Goal: Task Accomplishment & Management: Complete application form

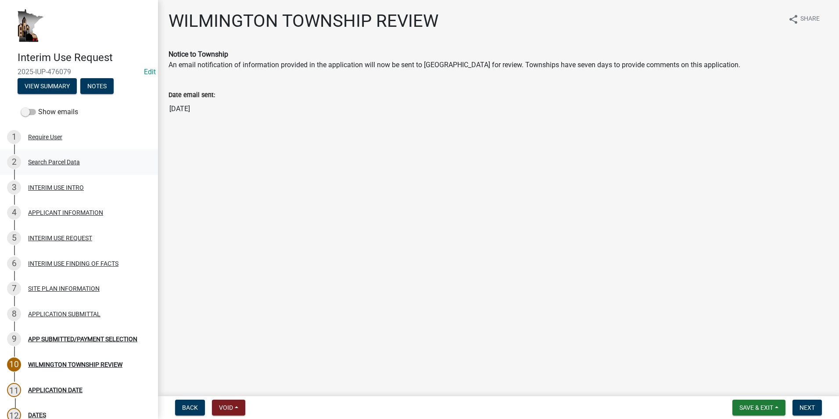
click at [68, 162] on div "Search Parcel Data" at bounding box center [54, 162] width 52 height 6
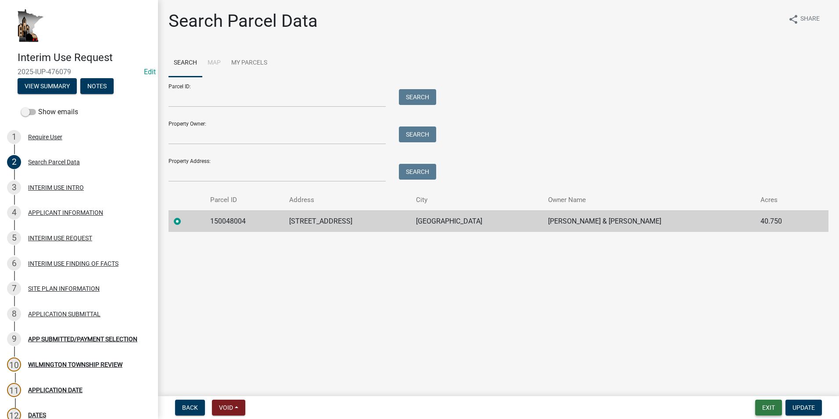
click at [769, 409] on button "Exit" at bounding box center [768, 407] width 27 height 16
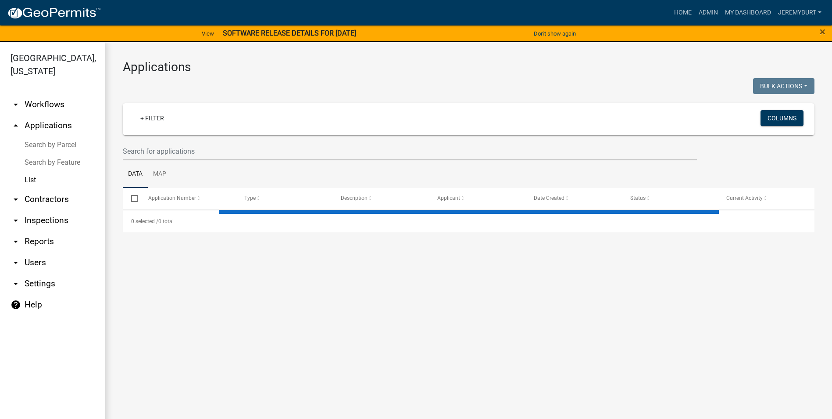
select select "2: 50"
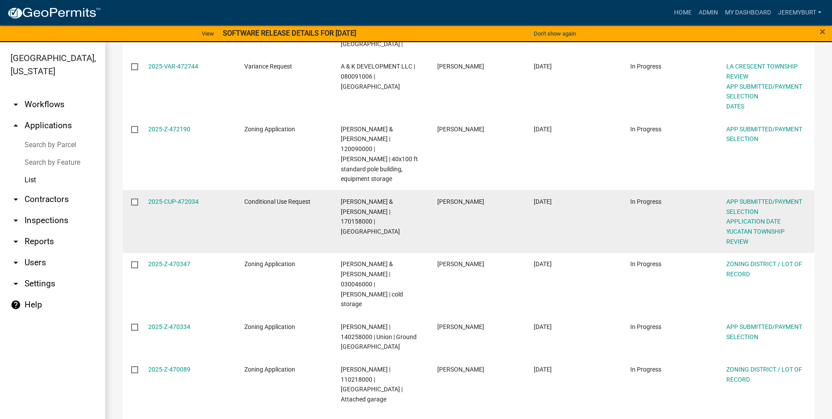
scroll to position [570, 0]
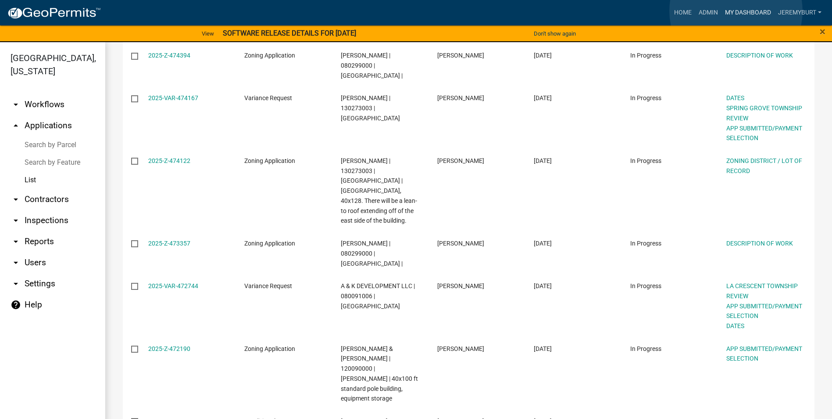
click at [736, 11] on link "My Dashboard" at bounding box center [748, 12] width 53 height 17
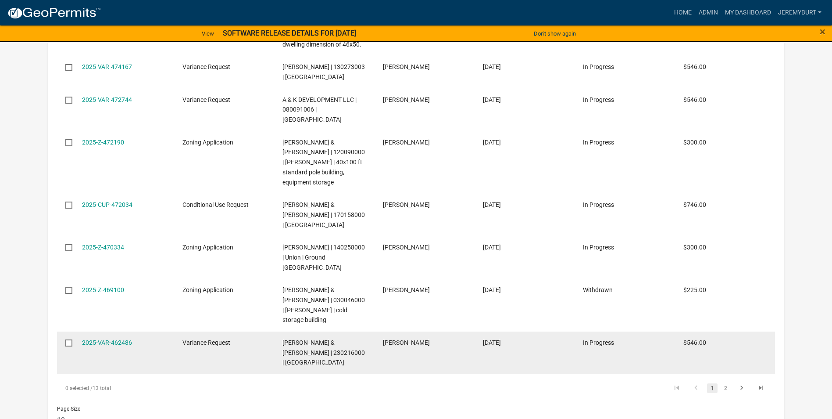
scroll to position [614, 0]
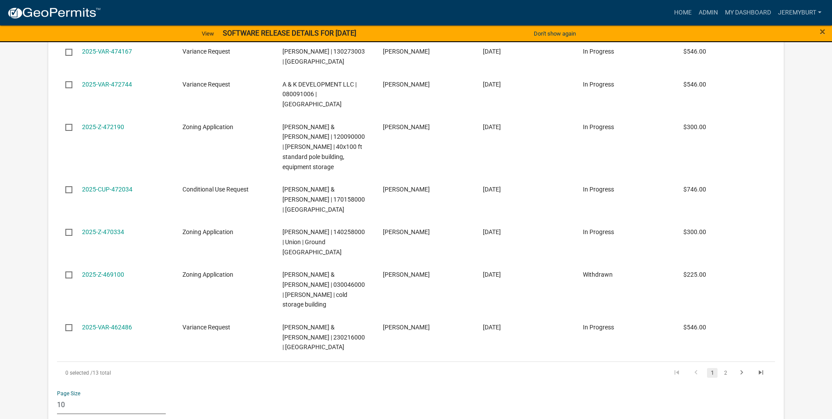
click at [68, 396] on select "10 25 50 100" at bounding box center [111, 405] width 109 height 18
select select "2: 50"
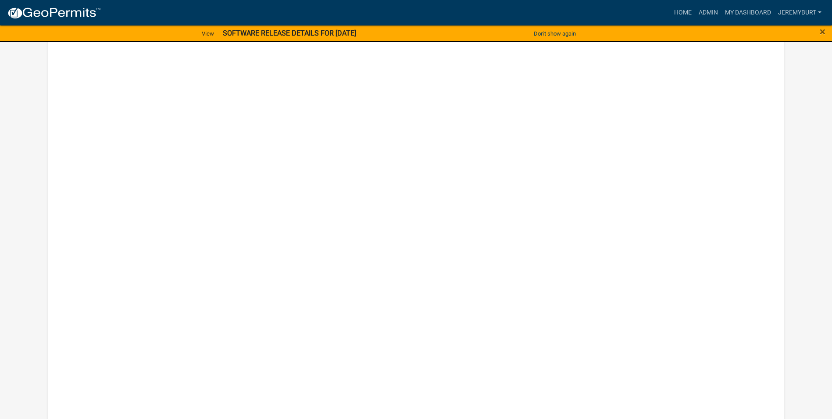
scroll to position [3290, 0]
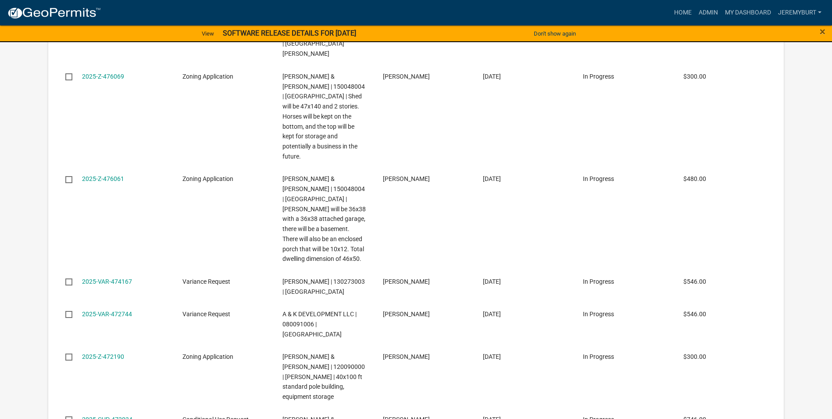
select select "2: 50"
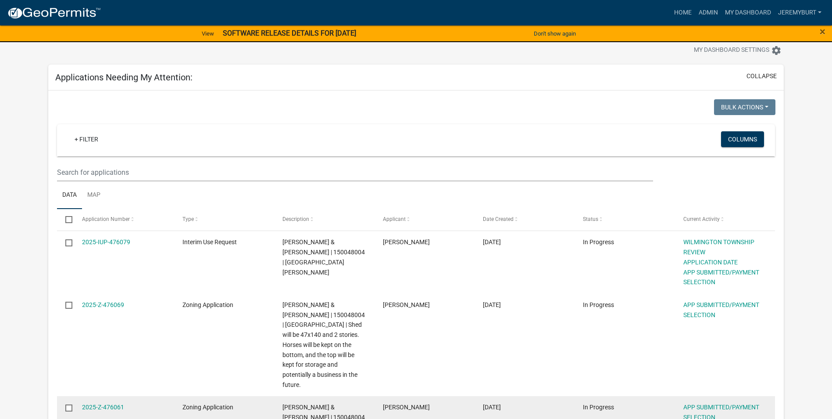
scroll to position [0, 0]
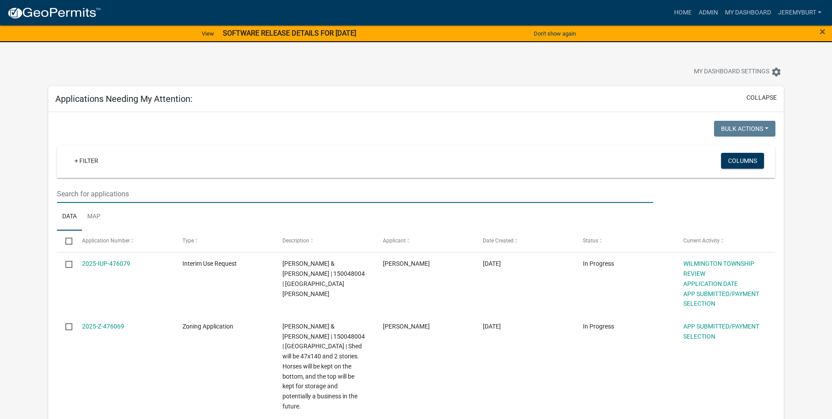
click at [141, 193] on input "text" at bounding box center [355, 194] width 596 height 18
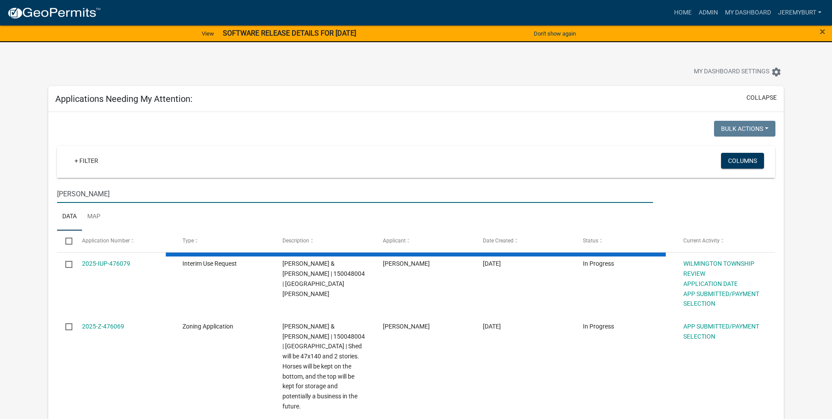
type input "[PERSON_NAME]"
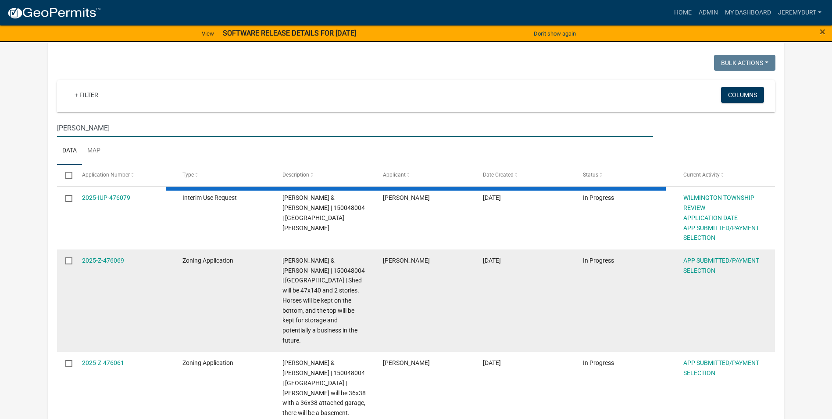
scroll to position [88, 0]
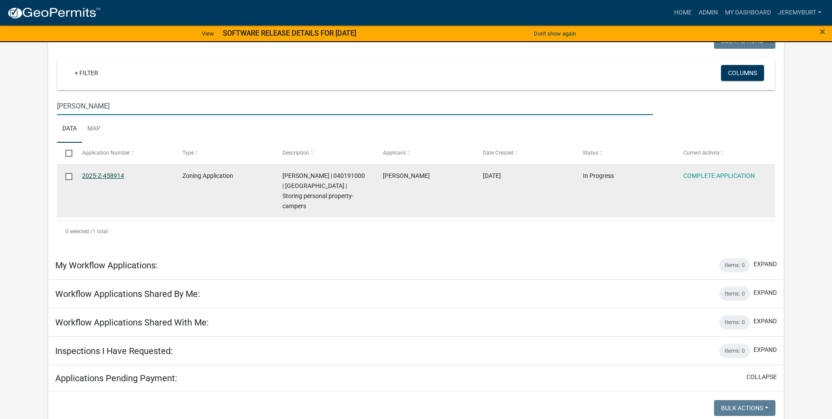
click at [114, 174] on link "2025-Z-458914" at bounding box center [103, 175] width 42 height 7
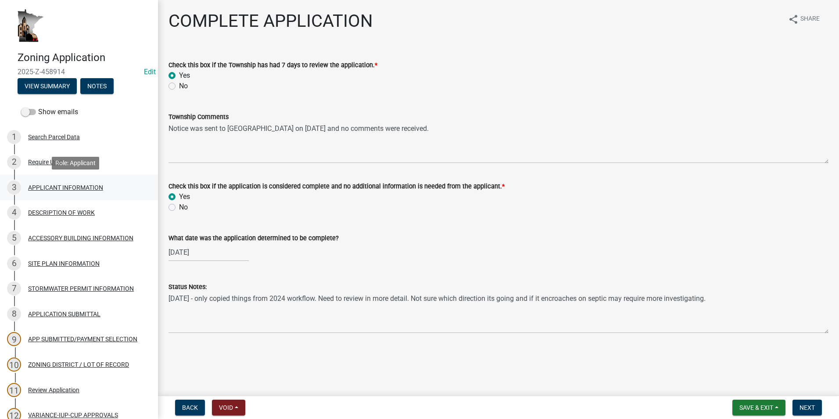
click at [54, 187] on div "APPLICANT INFORMATION" at bounding box center [65, 187] width 75 height 6
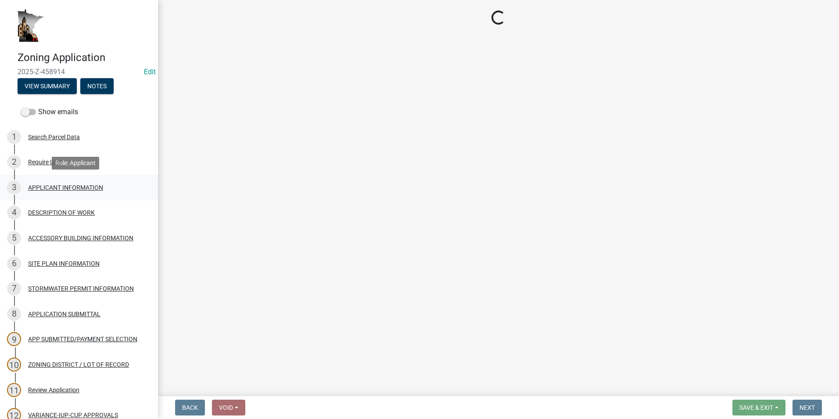
select select "884de254-84a4-4256-8abe-0e7e5fcf6e66"
select select "8fb0c41e-755b-47ca-b3e9-06e4ea5a0865"
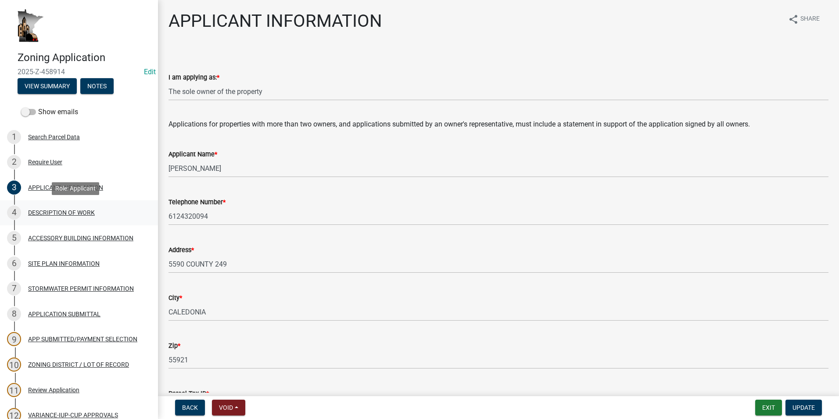
click at [60, 212] on div "DESCRIPTION OF WORK" at bounding box center [61, 212] width 67 height 6
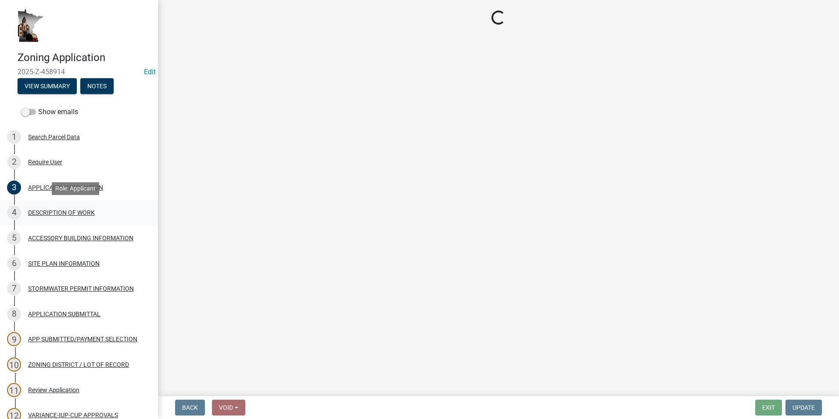
select select "d5c4c3d5-0e01-416f-8471-05b912159bd9"
select select "b77d4c88-b606-4875-889f-ef493ebc67f8"
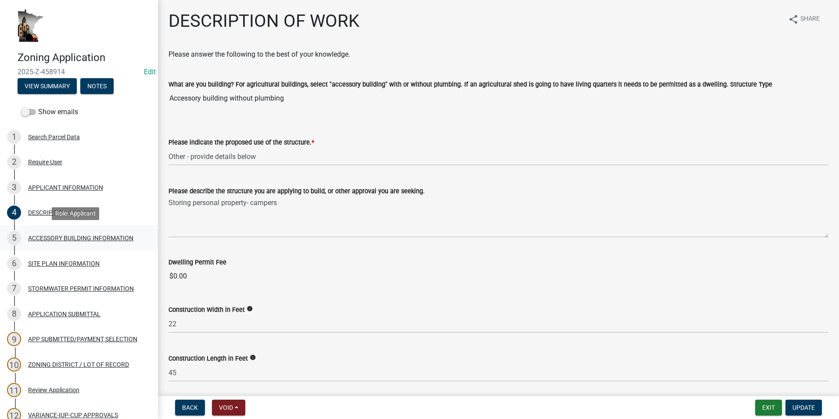
click at [78, 233] on div "5 ACCESSORY BUILDING INFORMATION" at bounding box center [75, 238] width 137 height 14
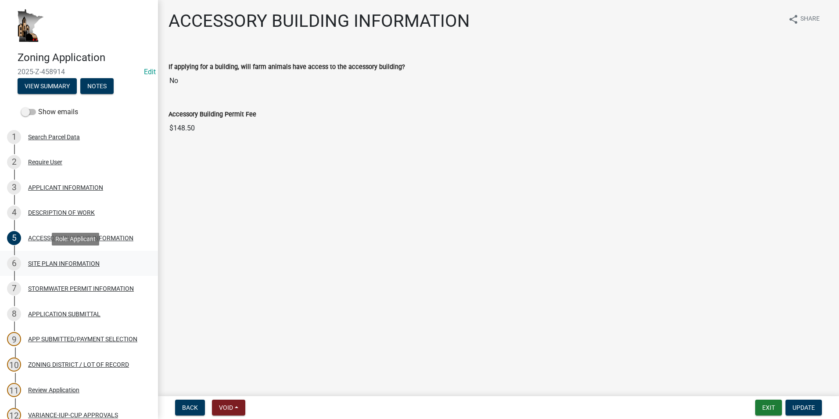
click at [86, 261] on div "SITE PLAN INFORMATION" at bounding box center [64, 263] width 72 height 6
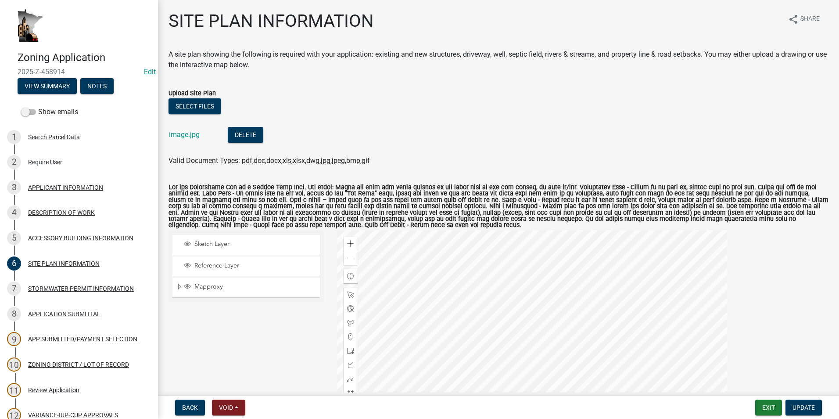
click at [486, 259] on div at bounding box center [532, 339] width 390 height 219
click at [70, 136] on div "Search Parcel Data" at bounding box center [54, 137] width 52 height 6
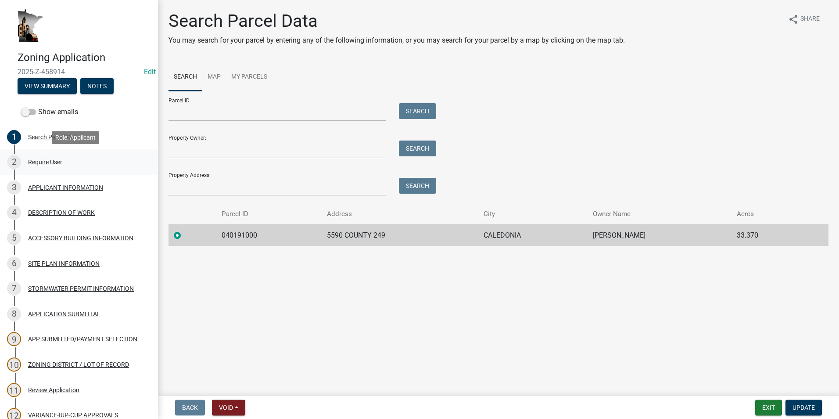
click at [54, 161] on div "Require User" at bounding box center [45, 162] width 34 height 6
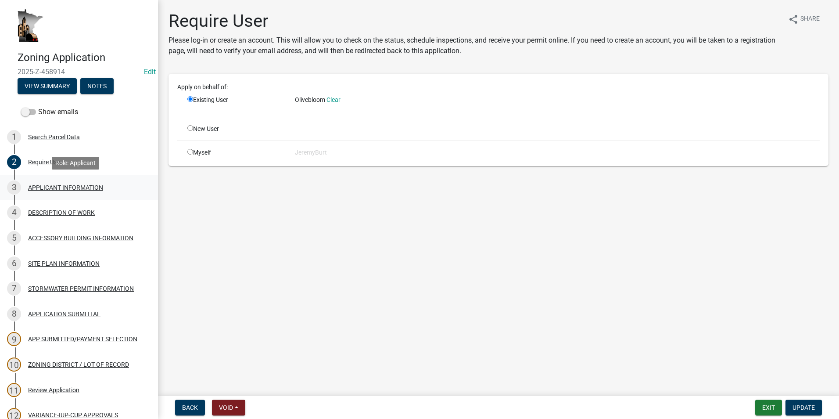
click at [64, 187] on div "APPLICANT INFORMATION" at bounding box center [65, 187] width 75 height 6
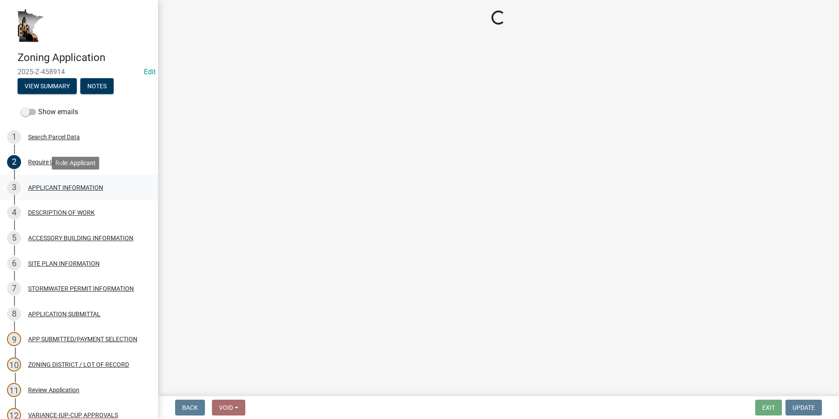
select select "884de254-84a4-4256-8abe-0e7e5fcf6e66"
select select "8fb0c41e-755b-47ca-b3e9-06e4ea5a0865"
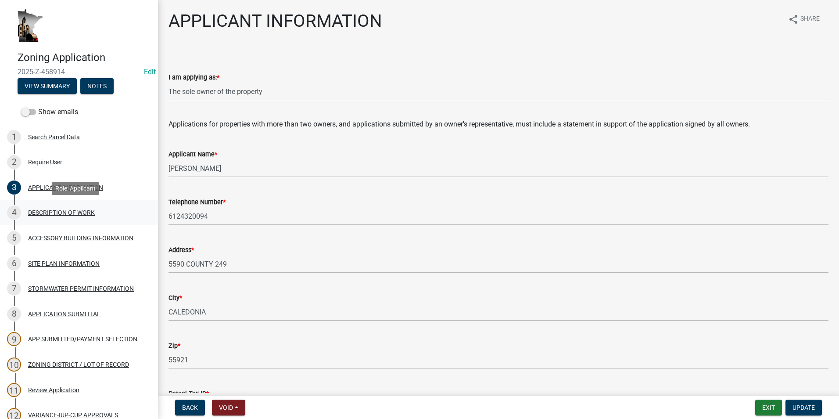
click at [66, 211] on div "DESCRIPTION OF WORK" at bounding box center [61, 212] width 67 height 6
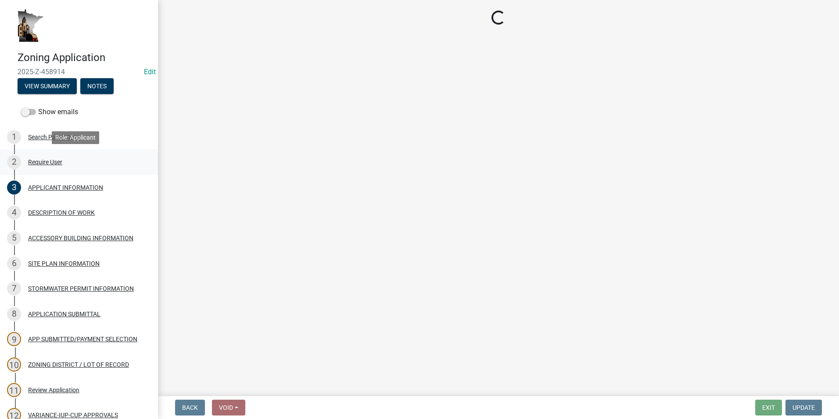
click at [41, 160] on div "Require User" at bounding box center [45, 162] width 34 height 6
select select "d5c4c3d5-0e01-416f-8471-05b912159bd9"
select select "b77d4c88-b606-4875-889f-ef493ebc67f8"
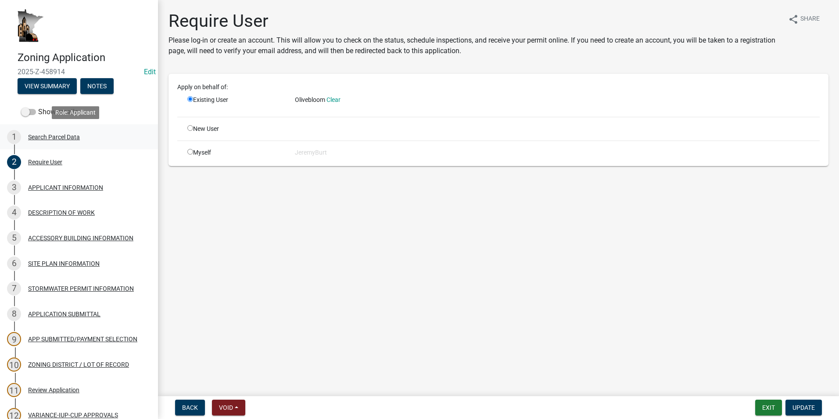
click at [41, 136] on div "Search Parcel Data" at bounding box center [54, 137] width 52 height 6
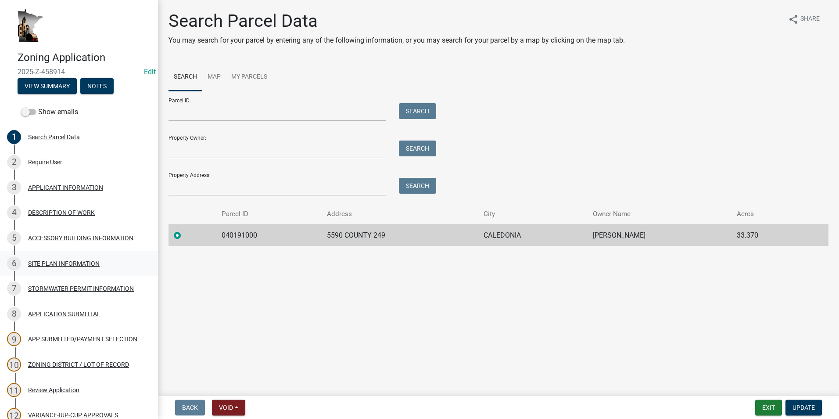
click at [63, 261] on div "SITE PLAN INFORMATION" at bounding box center [64, 263] width 72 height 6
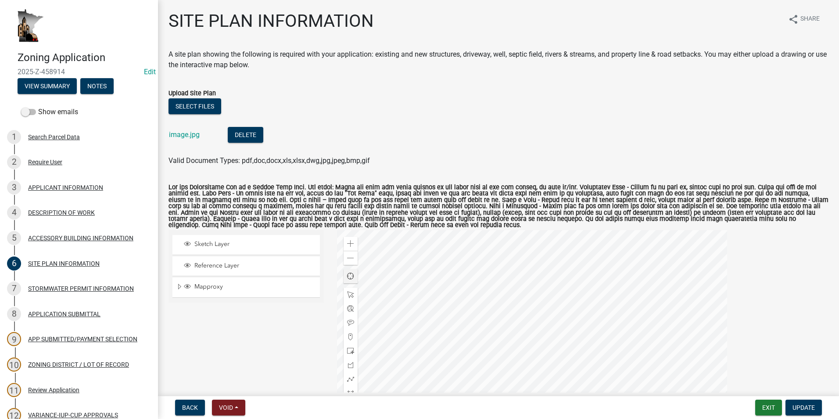
click at [511, 376] on div at bounding box center [532, 339] width 390 height 219
click at [512, 333] on div at bounding box center [532, 339] width 390 height 219
click at [500, 297] on div at bounding box center [532, 339] width 390 height 219
click at [509, 322] on div at bounding box center [532, 339] width 390 height 219
click at [508, 389] on div at bounding box center [532, 339] width 390 height 219
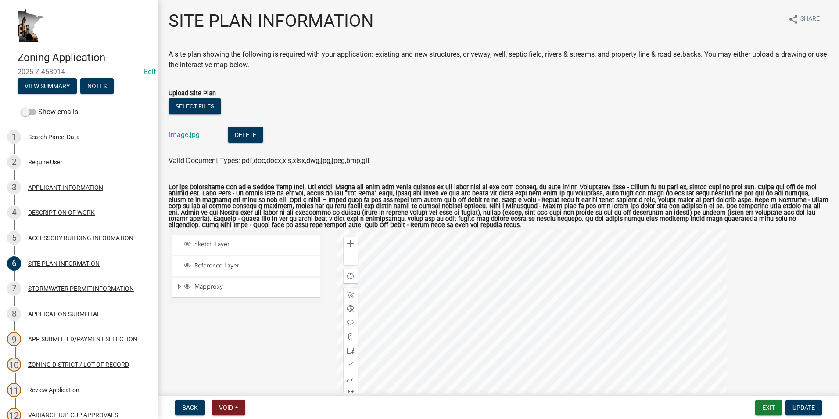
click at [449, 340] on div at bounding box center [532, 339] width 390 height 219
click at [463, 347] on div at bounding box center [532, 339] width 390 height 219
click at [465, 315] on div at bounding box center [532, 339] width 390 height 219
click at [461, 309] on div at bounding box center [532, 339] width 390 height 219
click at [445, 343] on div at bounding box center [532, 339] width 390 height 219
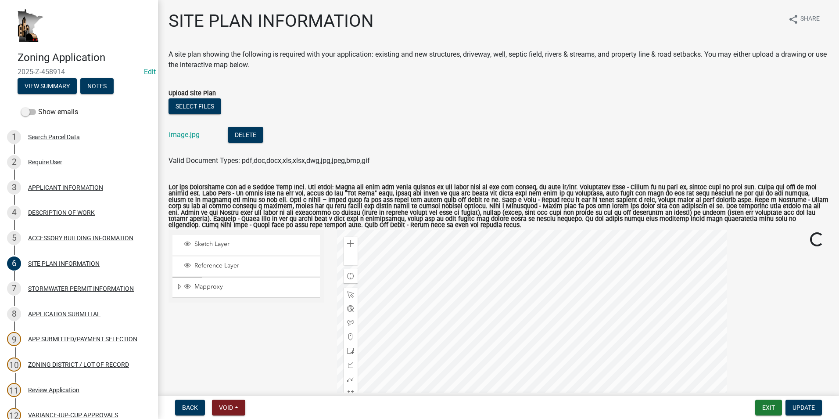
click at [480, 373] on div at bounding box center [532, 339] width 390 height 219
click at [480, 378] on div at bounding box center [532, 339] width 390 height 219
click at [768, 406] on button "Exit" at bounding box center [768, 407] width 27 height 16
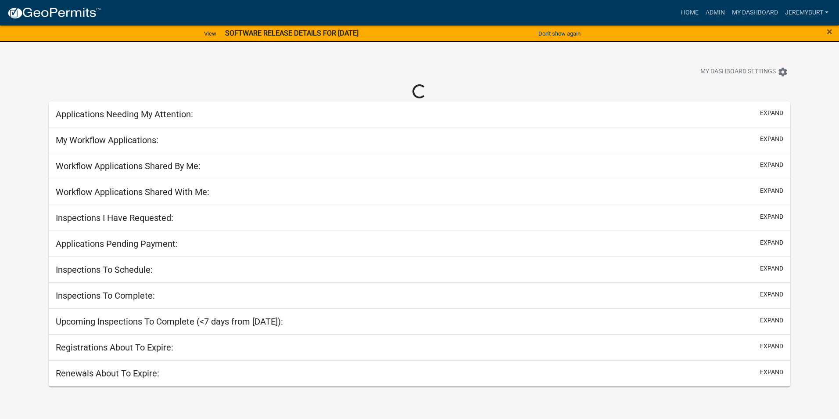
select select "2: 50"
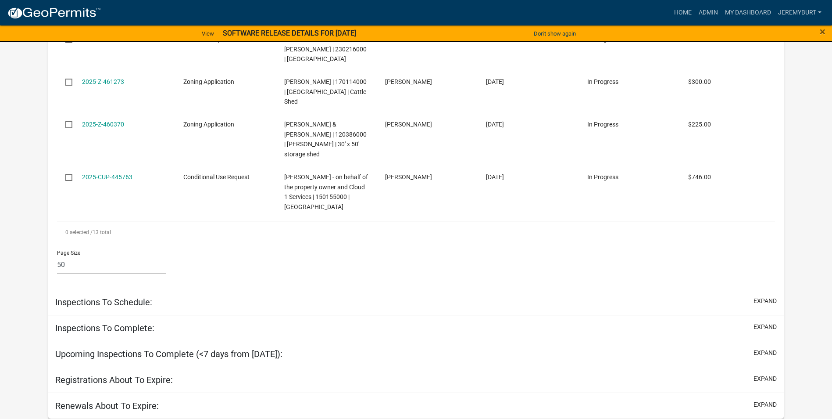
select select "2: 50"
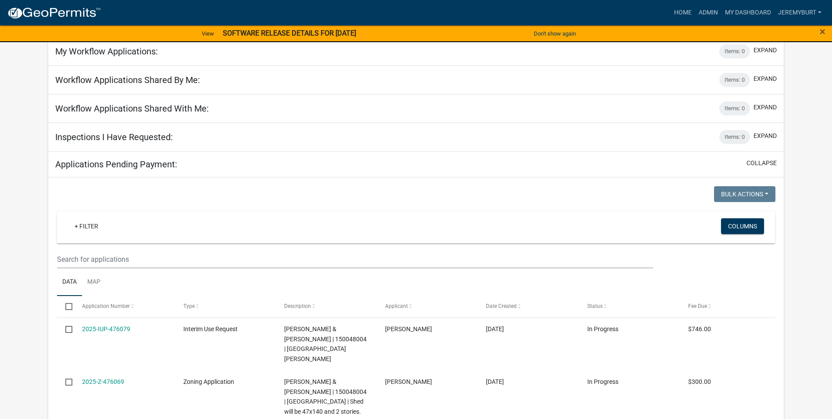
scroll to position [2678, 0]
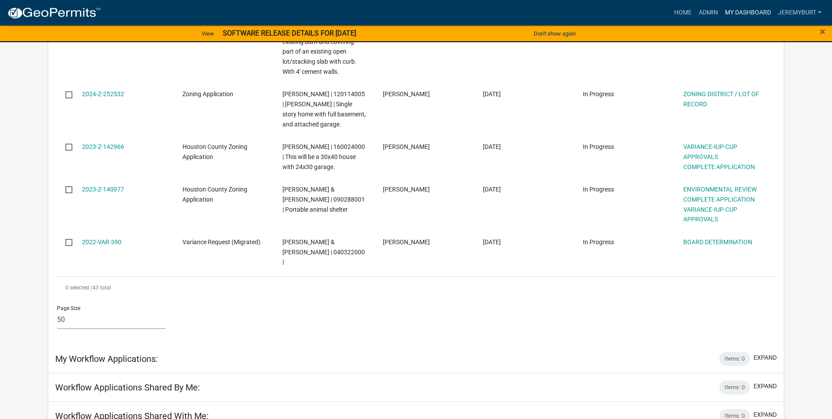
click at [746, 12] on link "My Dashboard" at bounding box center [748, 12] width 53 height 17
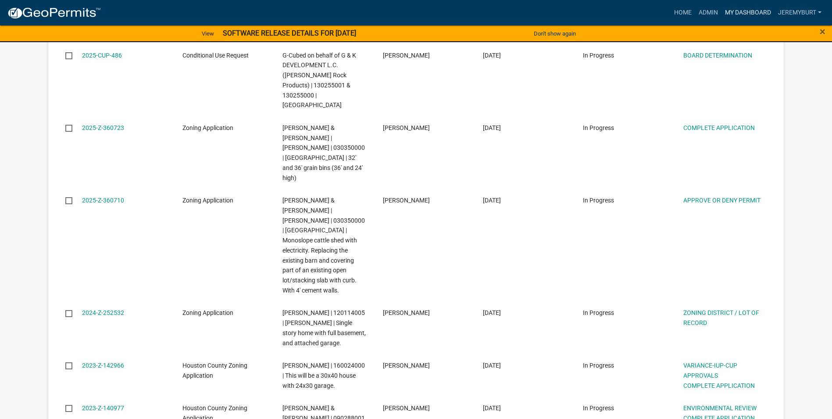
scroll to position [2458, 0]
click at [680, 11] on link "Home" at bounding box center [683, 12] width 25 height 17
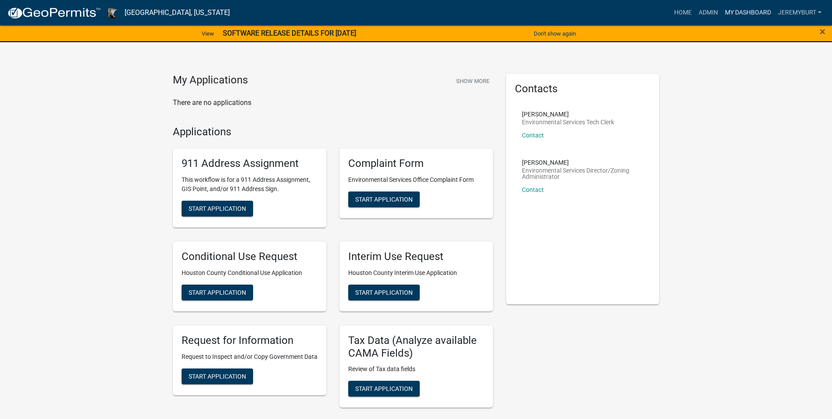
click at [734, 10] on link "My Dashboard" at bounding box center [748, 12] width 53 height 17
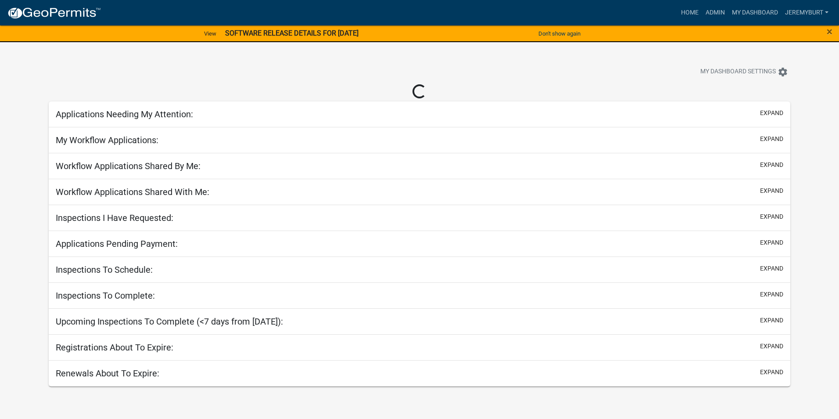
select select "2: 50"
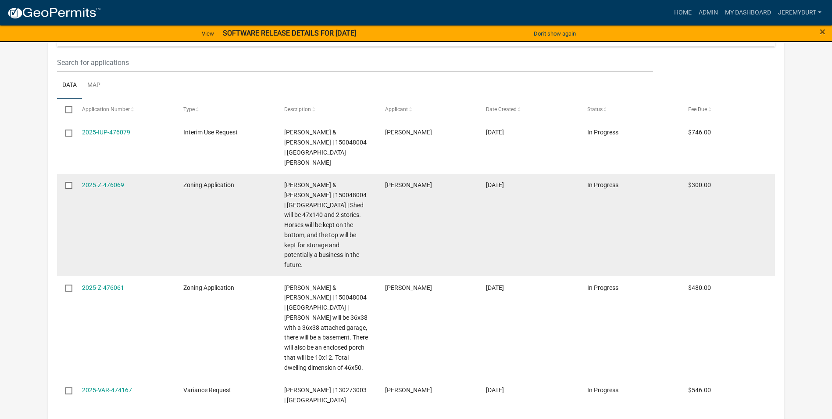
select select "2: 50"
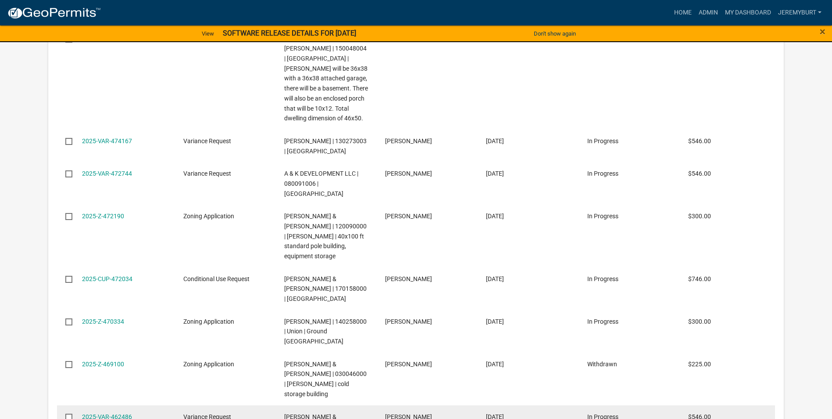
scroll to position [3511, 0]
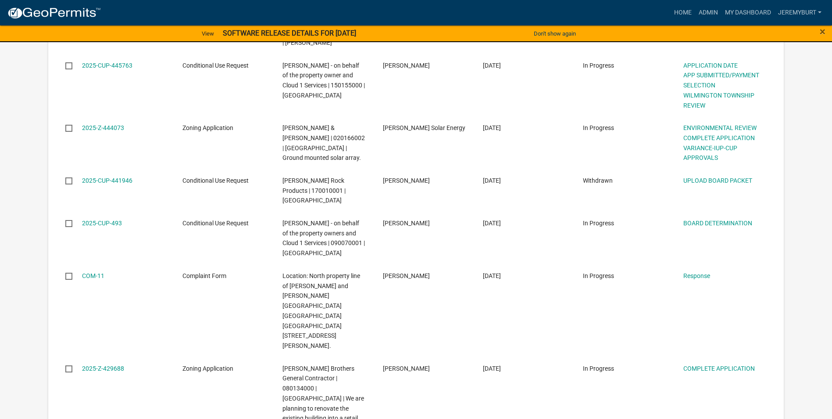
scroll to position [1755, 0]
